Goal: Transaction & Acquisition: Purchase product/service

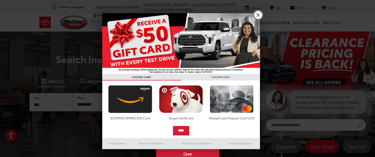
click at [259, 15] on link "X" at bounding box center [257, 15] width 9 height 9
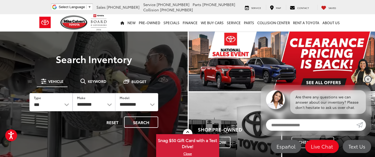
click at [368, 78] on link "✕" at bounding box center [367, 79] width 6 height 6
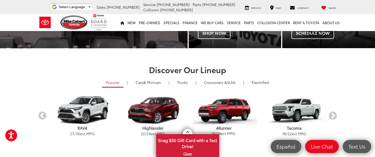
scroll to position [35, 0]
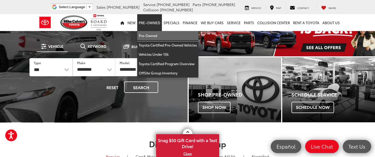
click at [151, 35] on link "Pre-Owned" at bounding box center [167, 35] width 61 height 9
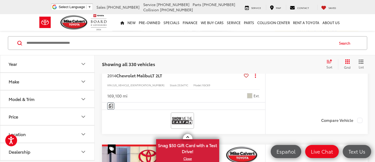
scroll to position [175, 0]
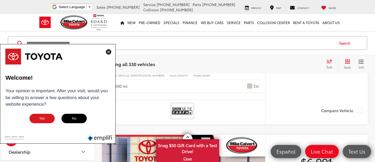
click at [110, 51] on img at bounding box center [108, 51] width 5 height 5
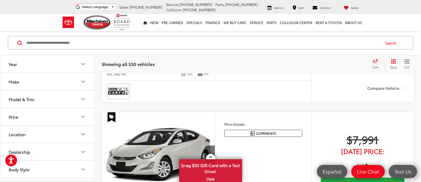
scroll to position [1481, 0]
